Goal: Find specific page/section: Find specific page/section

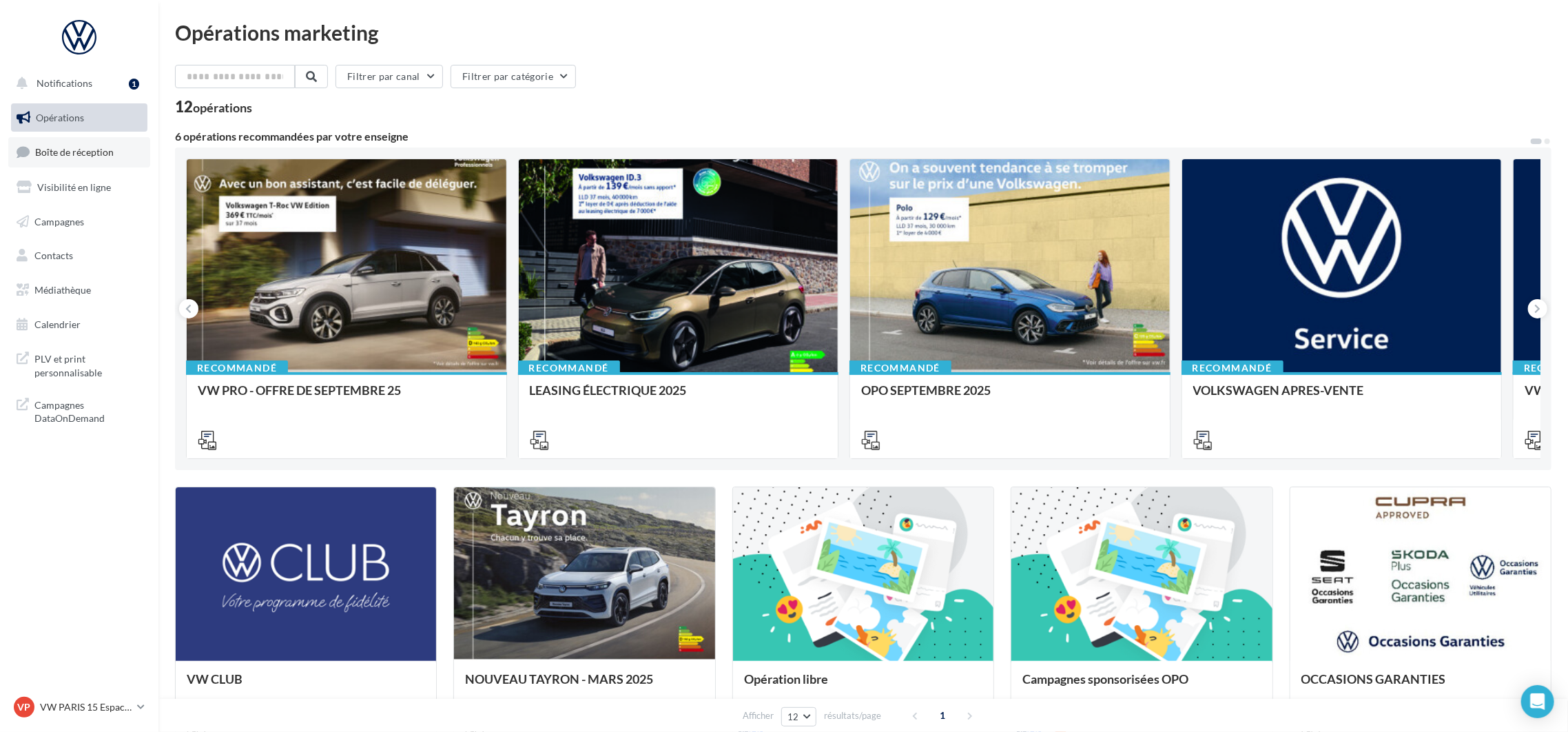
click at [89, 155] on span "Boîte de réception" at bounding box center [74, 151] width 79 height 12
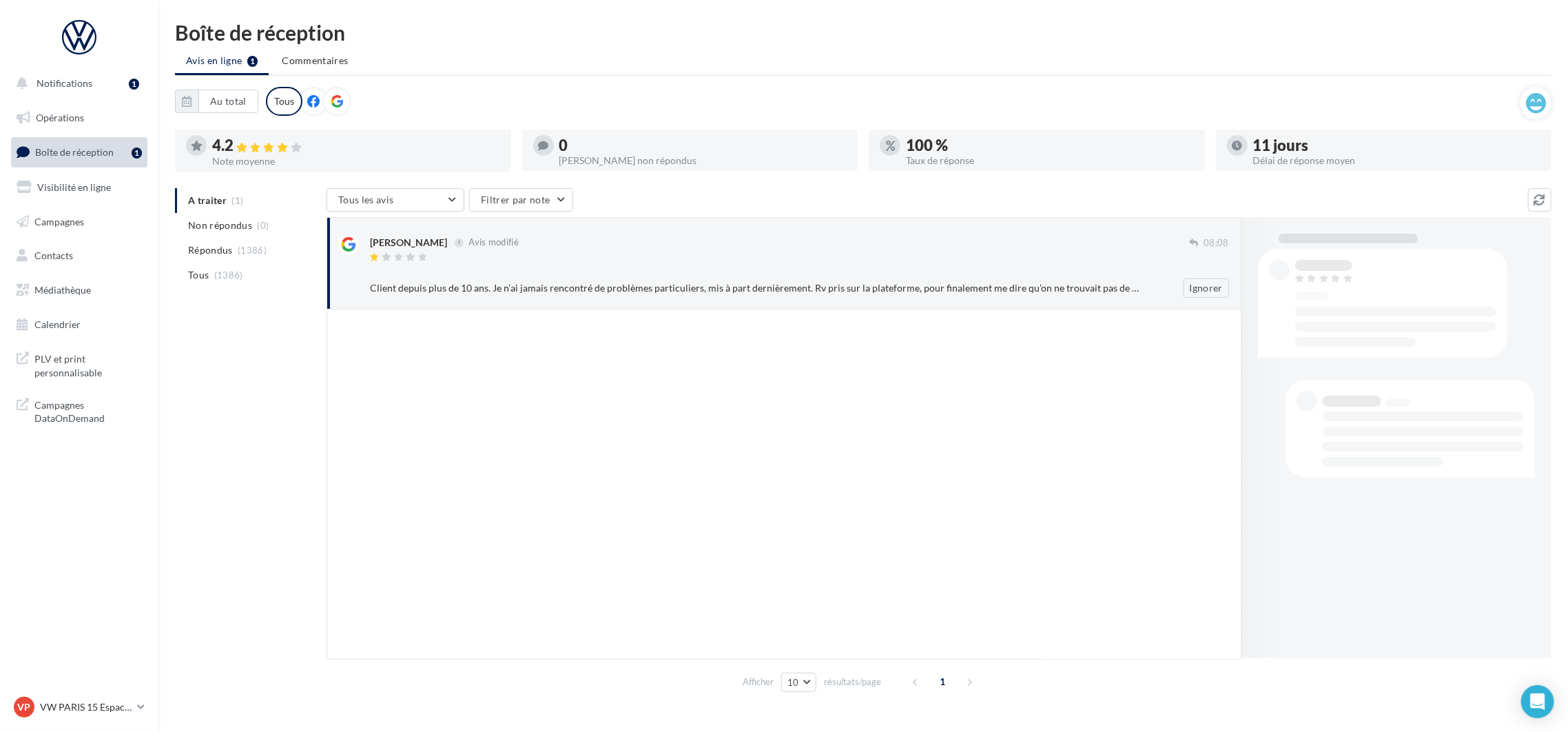
click at [530, 252] on div at bounding box center [780, 258] width 819 height 12
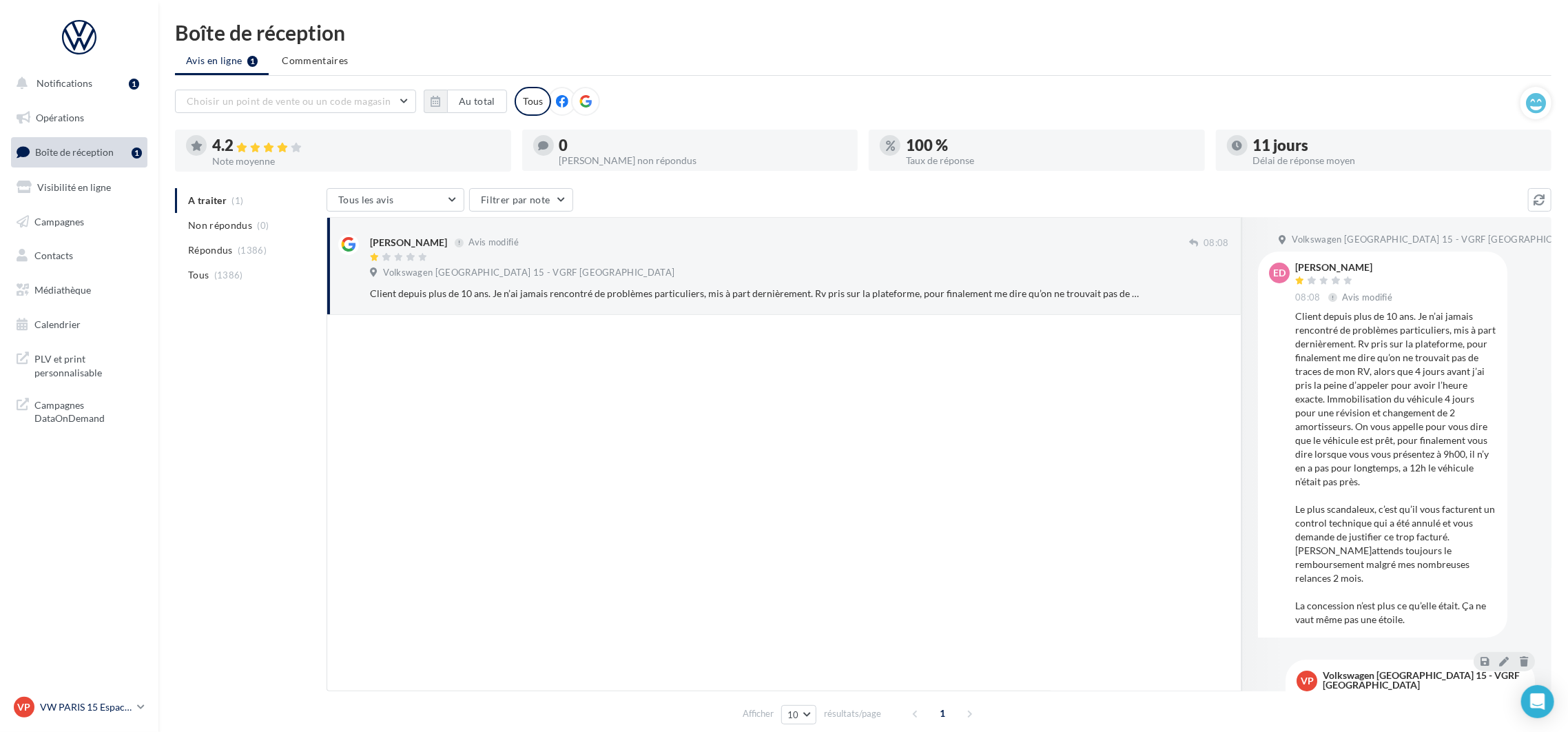
click at [113, 713] on p "VW PARIS 15 Espace Suffren" at bounding box center [86, 706] width 91 height 13
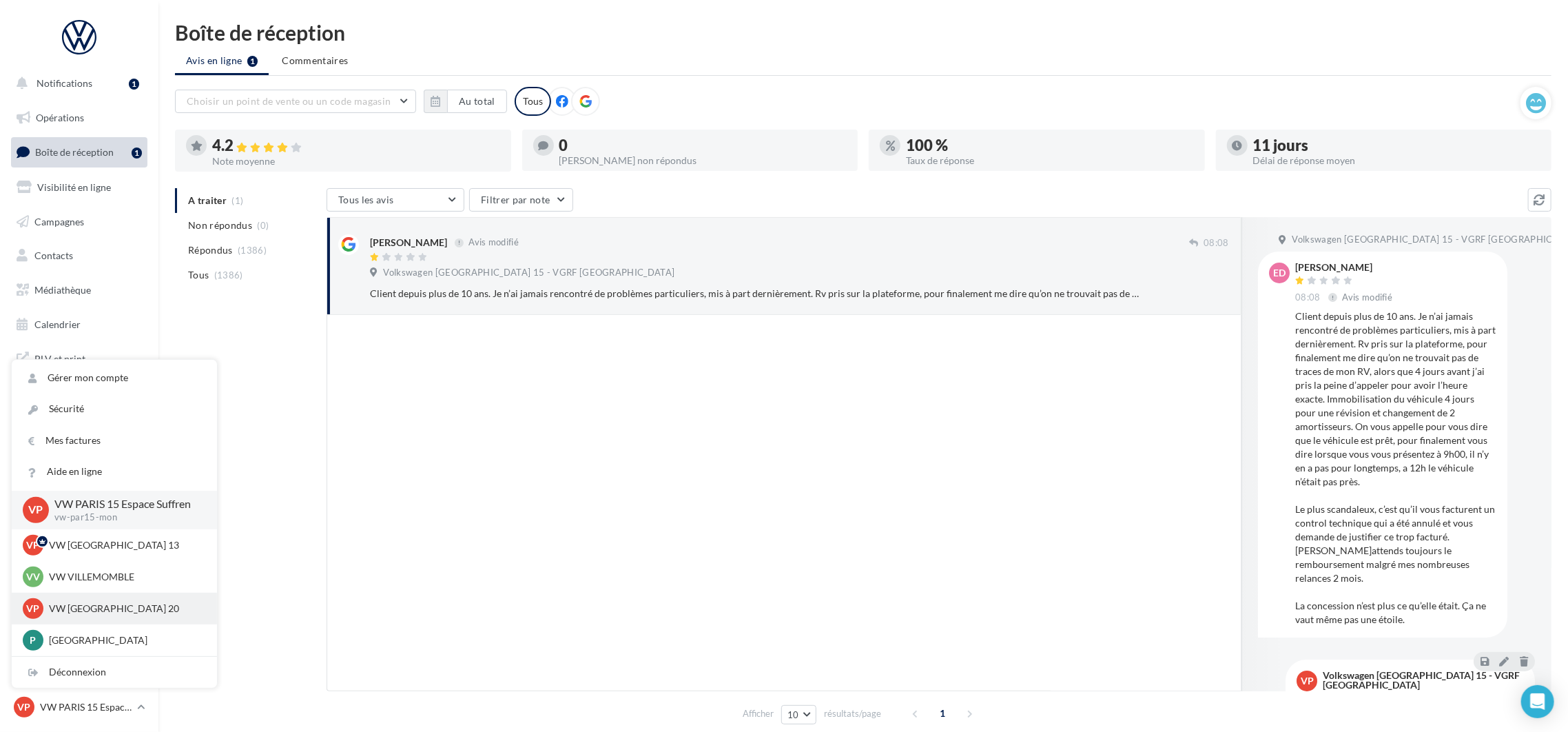
click at [89, 614] on p "VW [GEOGRAPHIC_DATA] 20" at bounding box center [124, 608] width 151 height 13
